Goal: Task Accomplishment & Management: Manage account settings

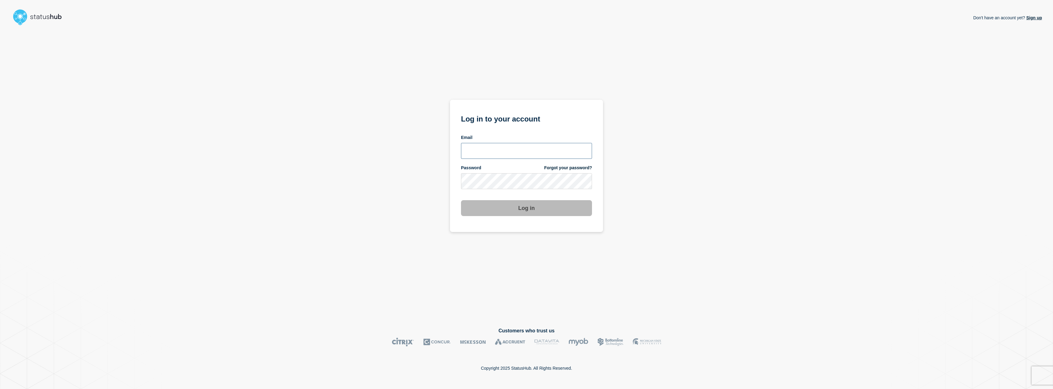
click at [497, 155] on input "email input" at bounding box center [526, 151] width 131 height 16
type input "jafet.figueroa@lcisd.org"
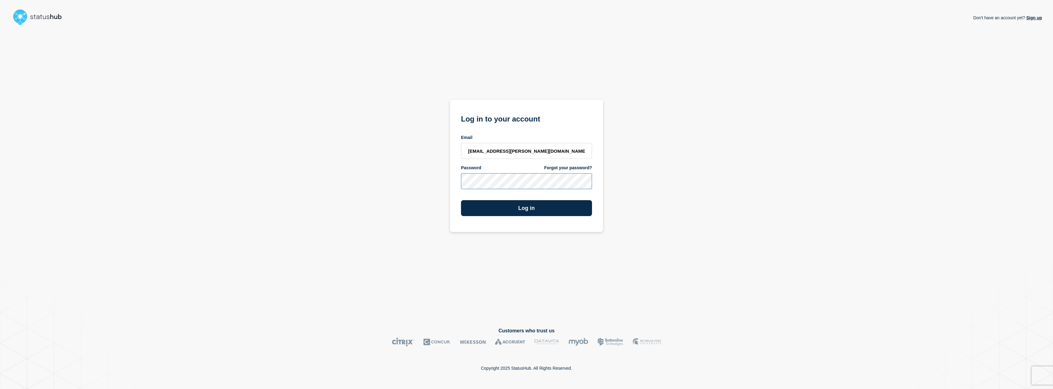
click at [461, 200] on button "Log in" at bounding box center [526, 208] width 131 height 16
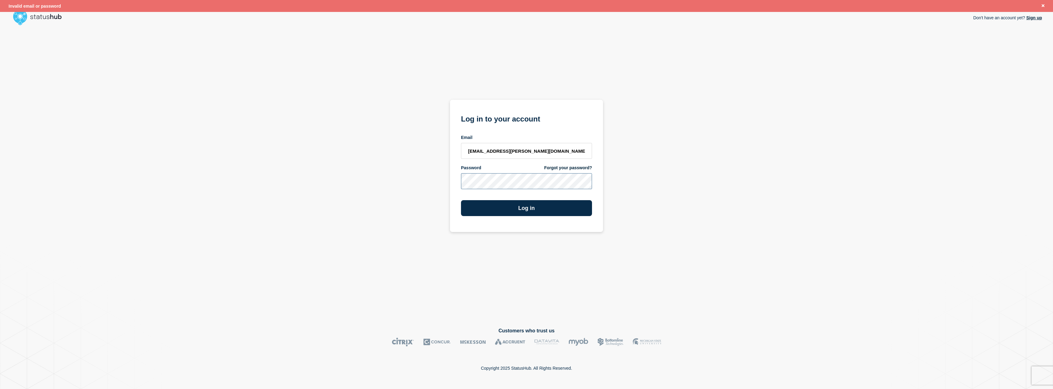
click at [269, 177] on div "Don't have an account yet? Sign up Log in to your account Email jafet.figueroa@…" at bounding box center [526, 173] width 1031 height 290
click at [461, 200] on button "Log in" at bounding box center [526, 208] width 131 height 16
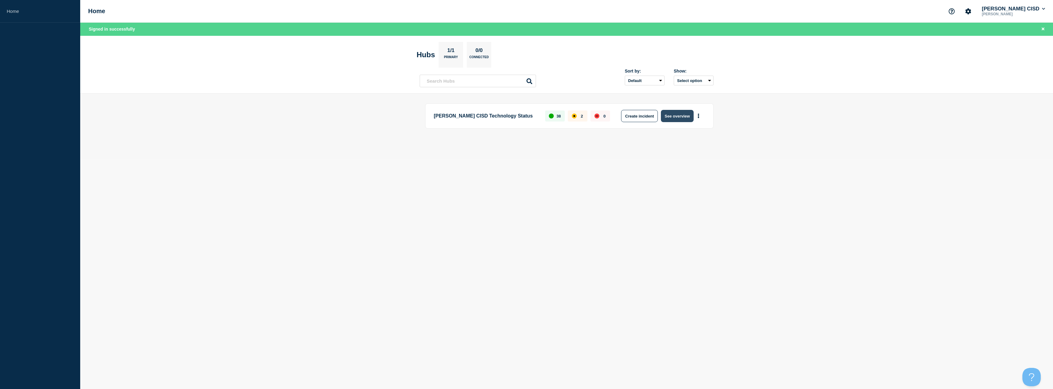
click at [675, 116] on button "See overview" at bounding box center [677, 116] width 32 height 12
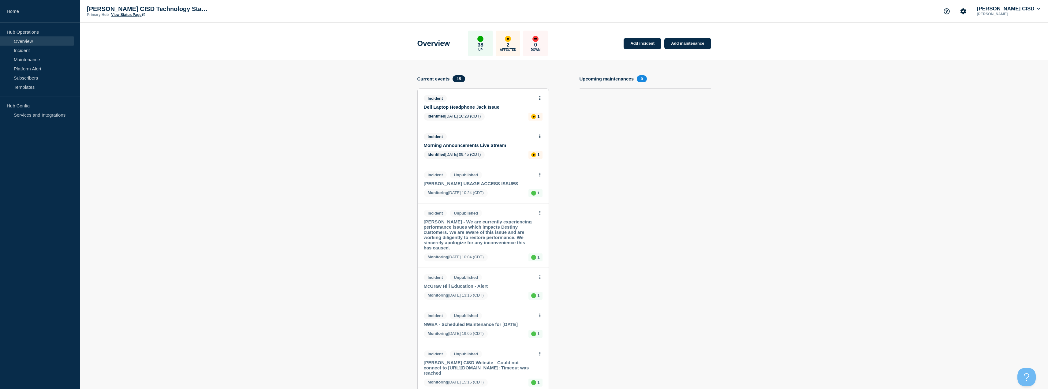
click at [541, 98] on button at bounding box center [539, 98] width 5 height 5
click at [543, 113] on link "View incident" at bounding box center [537, 112] width 25 height 5
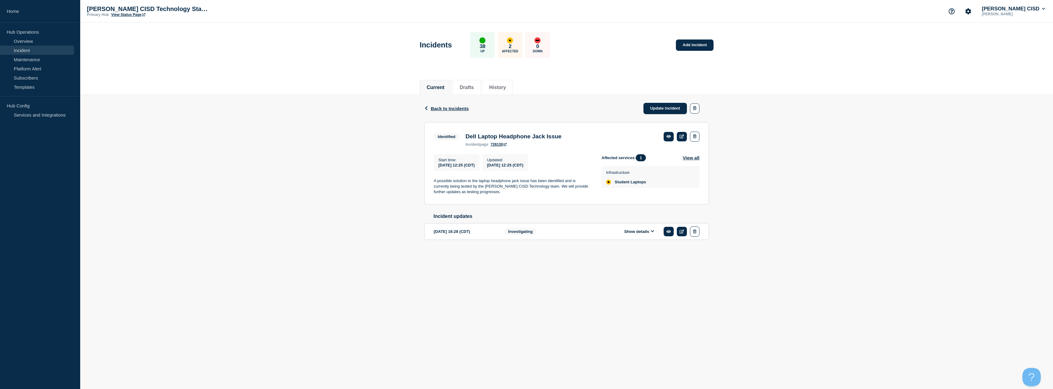
click at [576, 290] on body "Home Hub Operations Overview Incident Maintenance Platform Alert Subscribers Te…" at bounding box center [526, 194] width 1053 height 389
click at [655, 234] on button "Show details" at bounding box center [639, 231] width 34 height 5
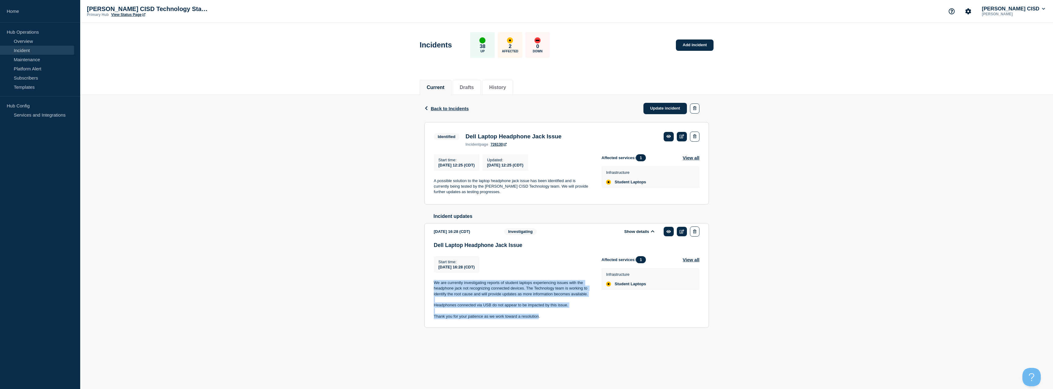
drag, startPoint x: 435, startPoint y: 287, endPoint x: 539, endPoint y: 326, distance: 111.5
click at [539, 324] on div "Dell Laptop Headphone Jack Issue Start time : [DATE] 16:28 (CDT) Start time [DA…" at bounding box center [567, 283] width 266 height 82
copy div "We are currently investigating reports of student laptops experiencing issues w…"
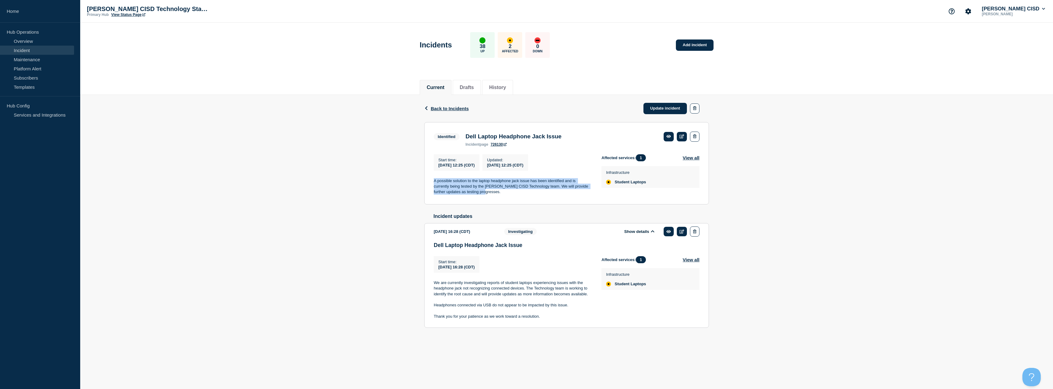
drag, startPoint x: 433, startPoint y: 182, endPoint x: 508, endPoint y: 198, distance: 76.7
click at [508, 198] on section "Identified Dell Laptop Headphone Jack Issue incident page 726130 Start time : […" at bounding box center [566, 163] width 285 height 82
copy p "A possible solution to the laptop headphone jack issue has been identified and …"
click at [670, 105] on link "Update incident" at bounding box center [664, 108] width 43 height 11
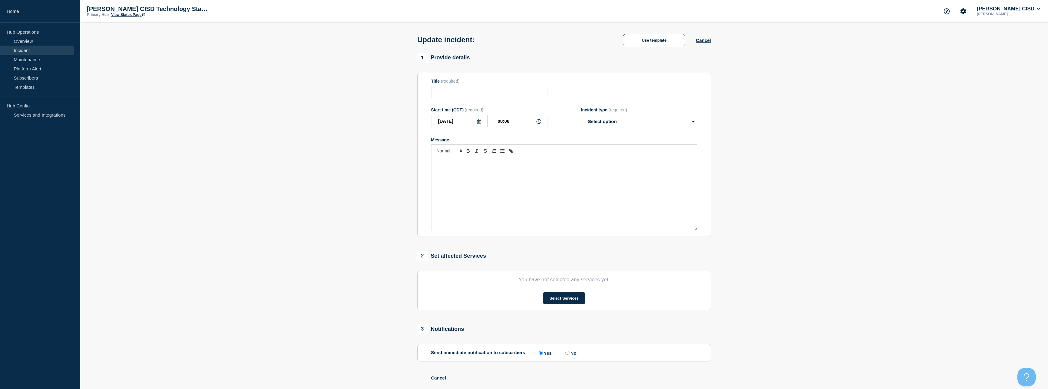
type input "Dell Laptop Headphone Jack Issue"
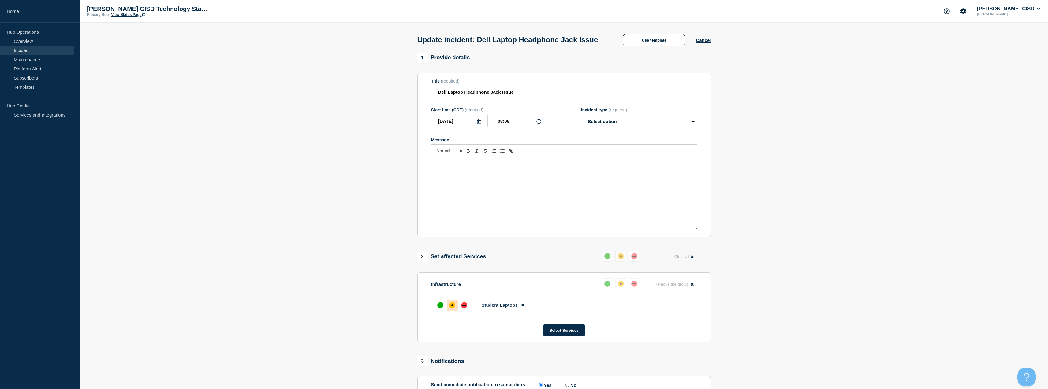
click at [502, 190] on div "Message" at bounding box center [564, 193] width 266 height 73
click at [634, 128] on select "Select option Investigating Identified Monitoring Resolved" at bounding box center [639, 121] width 116 height 13
select select "monitoring"
click at [581, 126] on select "Select option Investigating Identified Monitoring Resolved" at bounding box center [639, 121] width 116 height 13
click at [442, 308] on div "up" at bounding box center [440, 305] width 6 height 6
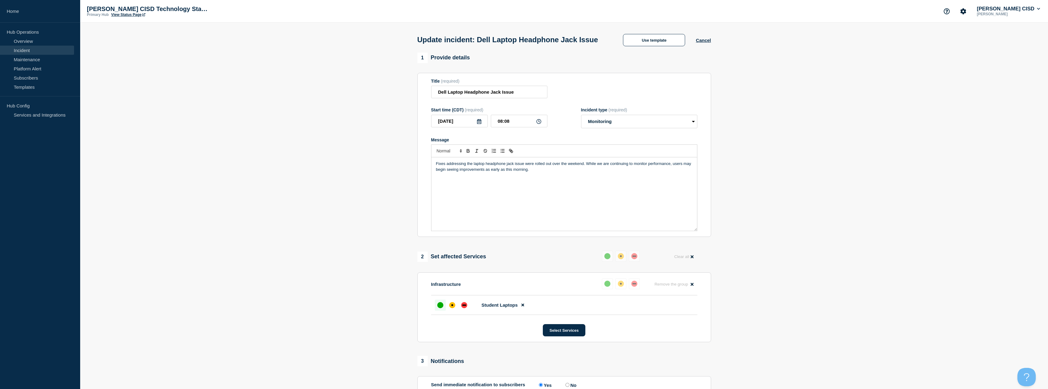
click at [571, 187] on div "Fixes addressing the laptop headphone jack issue were rolled out over the weeke…" at bounding box center [564, 193] width 266 height 73
drag, startPoint x: 573, startPoint y: 182, endPoint x: 566, endPoint y: 182, distance: 7.0
click at [566, 172] on p "Fixes addressing the laptop headphone jack issue were rolled out over the weeke…" at bounding box center [564, 166] width 256 height 11
click at [633, 184] on div "Fixes addressing the laptop headphone jack issue were rolled out over the weeke…" at bounding box center [564, 193] width 266 height 73
click at [646, 172] on p "Fixes addressing the laptop headphone jack issue were rolled out over the weeke…" at bounding box center [564, 166] width 256 height 11
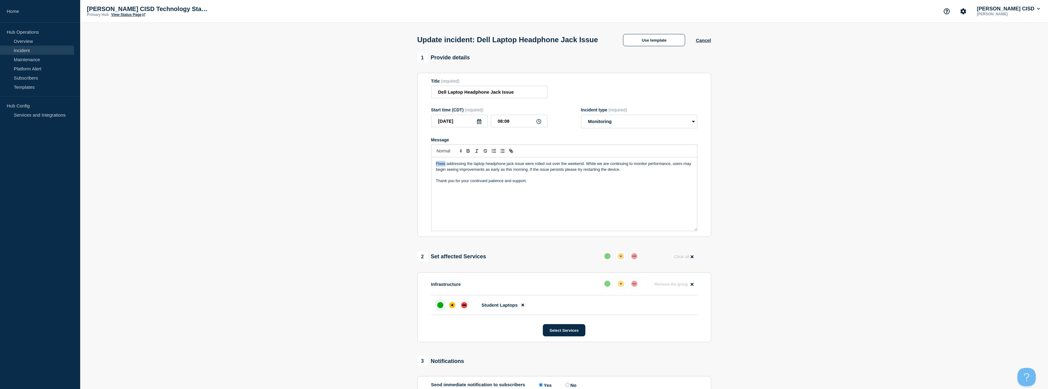
drag, startPoint x: 446, startPoint y: 176, endPoint x: 428, endPoint y: 176, distance: 18.1
click at [428, 176] on section "Title (required) Dell Laptop Headphone Jack Issue Start time (CDT) (required) […" at bounding box center [564, 155] width 294 height 164
drag, startPoint x: 532, startPoint y: 176, endPoint x: 525, endPoint y: 176, distance: 7.7
click at [525, 172] on p "A fix addressing the laptop headphone jack issue were rolled out over the weeke…" at bounding box center [564, 166] width 256 height 11
click at [591, 184] on p "Thank you for your continued patience and support." at bounding box center [564, 181] width 256 height 6
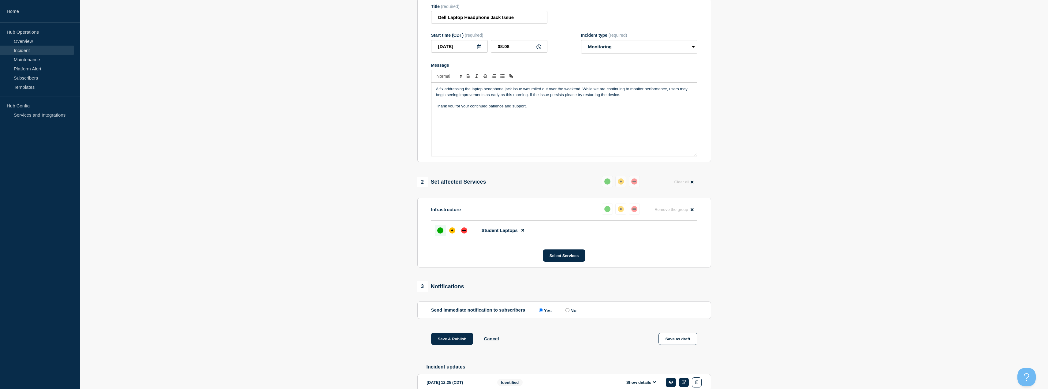
scroll to position [138, 0]
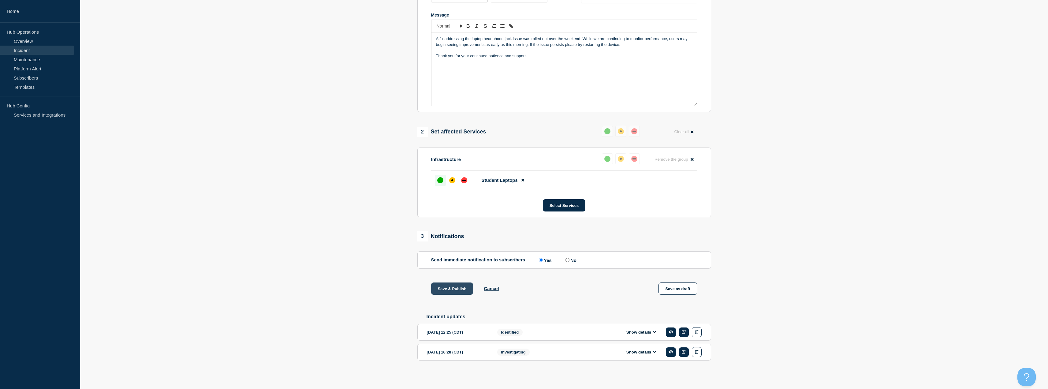
click at [444, 292] on button "Save & Publish" at bounding box center [452, 288] width 42 height 12
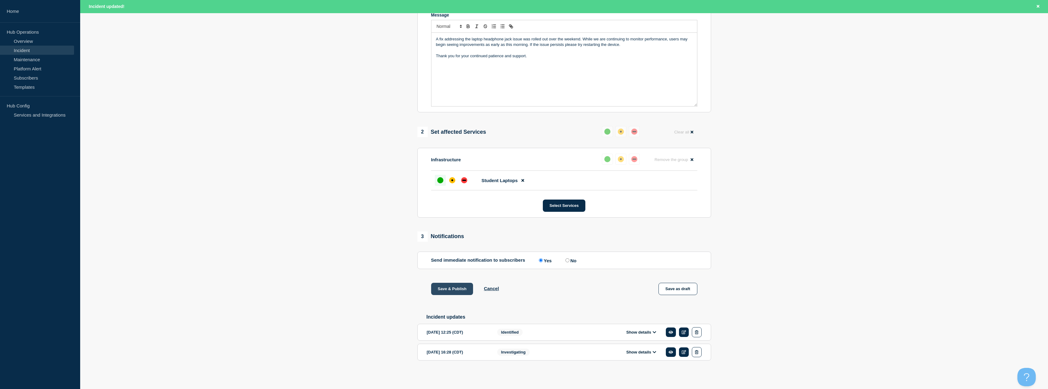
scroll to position [151, 0]
